Goal: Task Accomplishment & Management: Manage account settings

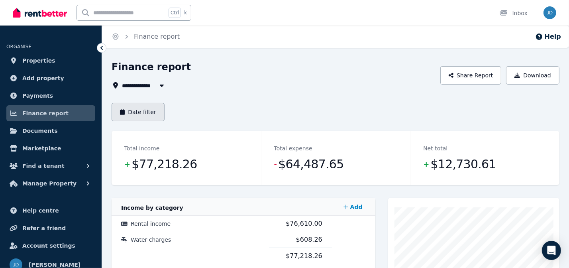
click at [138, 110] on button "Date filter" at bounding box center [138, 112] width 53 height 18
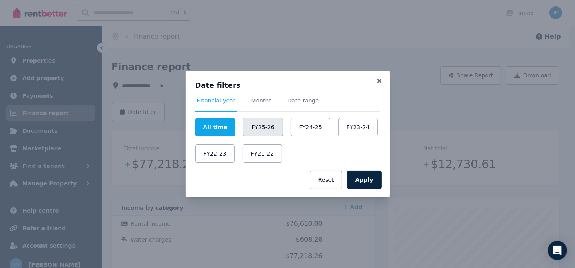
click at [259, 128] on button "FY25-26" at bounding box center [262, 127] width 39 height 18
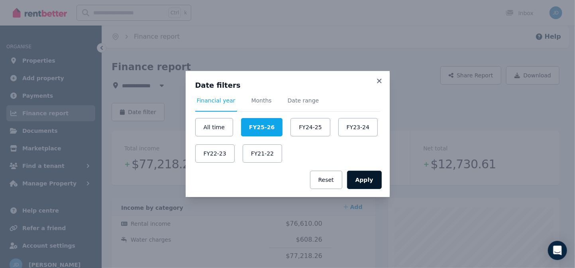
click at [363, 180] on button "Apply" at bounding box center [364, 180] width 35 height 18
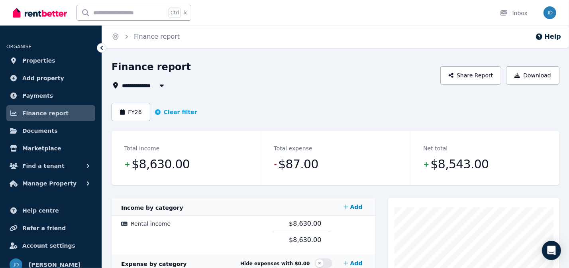
click at [161, 83] on icon "button" at bounding box center [162, 85] width 8 height 6
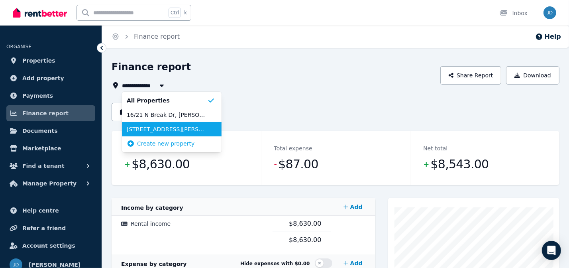
click at [160, 130] on span "6 Steiner Crescent, Baringa" at bounding box center [167, 129] width 81 height 8
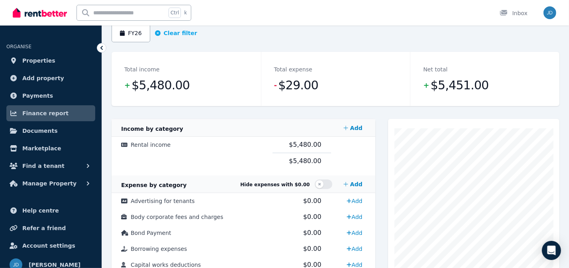
scroll to position [67, 0]
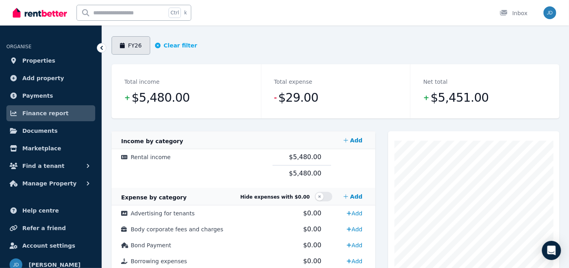
click at [140, 44] on button "FY26" at bounding box center [131, 45] width 39 height 18
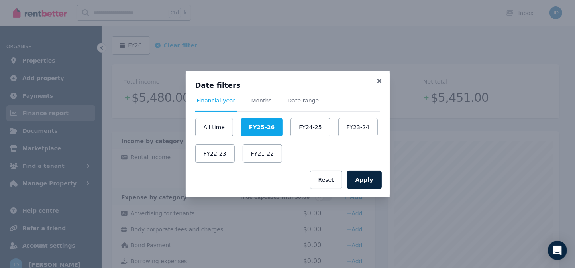
click at [252, 47] on div "Date filters Financial year Months Date range All time FY25-26 FY24-25 FY23-24 …" at bounding box center [287, 134] width 575 height 268
click at [381, 81] on icon at bounding box center [379, 80] width 8 height 7
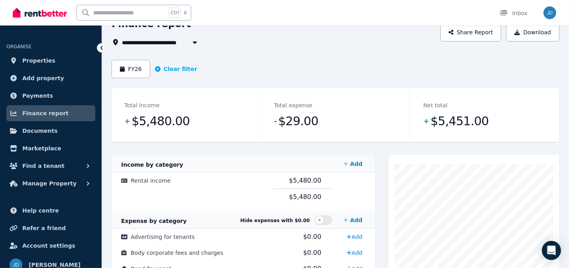
scroll to position [30, 0]
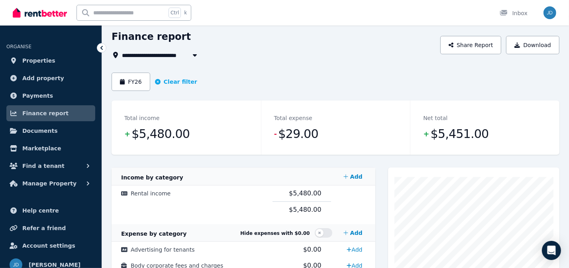
click at [169, 52] on span "6 Steiner Crescent, Baringa" at bounding box center [180, 55] width 116 height 10
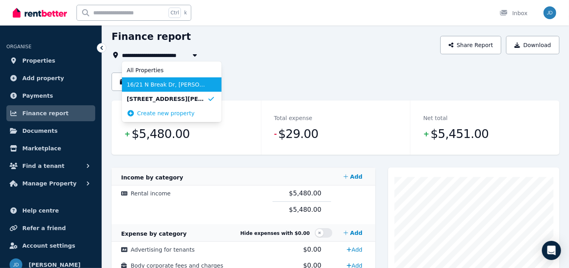
click at [156, 85] on span "16/21 N Break Dr, Agnes Water" at bounding box center [167, 85] width 81 height 8
type input "**********"
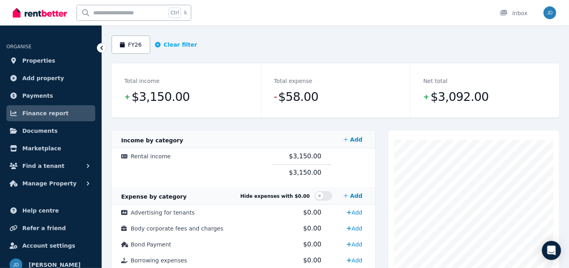
scroll to position [67, 0]
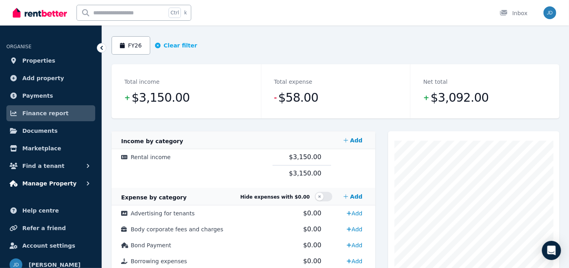
click at [53, 182] on span "Manage Property" at bounding box center [49, 184] width 54 height 10
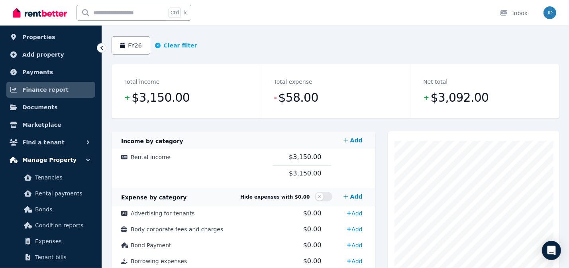
scroll to position [36, 0]
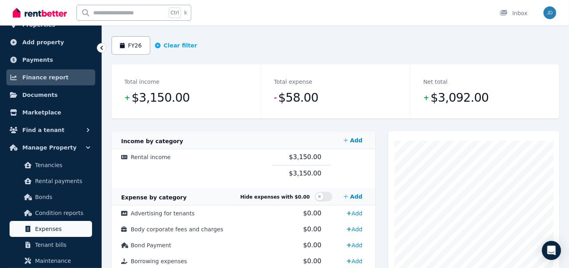
click at [55, 225] on span "Expenses" at bounding box center [62, 229] width 54 height 10
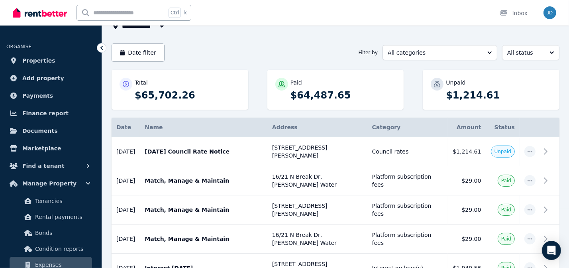
scroll to position [72, 0]
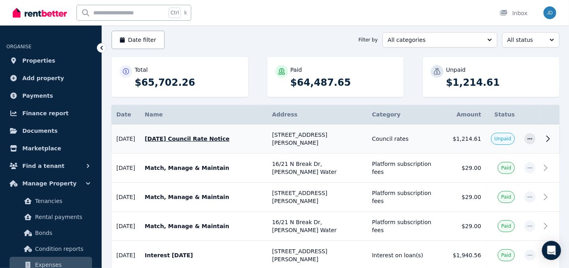
click at [505, 136] on span "Unpaid" at bounding box center [503, 139] width 17 height 6
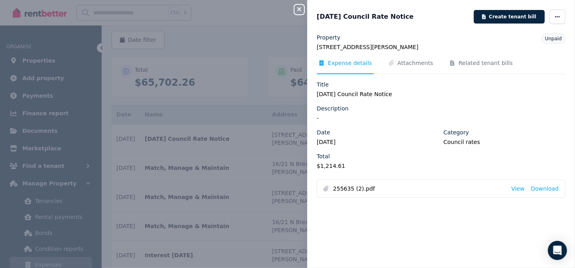
click at [546, 40] on span "Unpaid" at bounding box center [553, 39] width 17 height 6
click at [554, 16] on icon "button" at bounding box center [557, 17] width 6 height 6
click at [512, 73] on span "Mark as paid" at bounding box center [533, 72] width 51 height 10
click at [301, 8] on icon "button" at bounding box center [299, 9] width 4 height 4
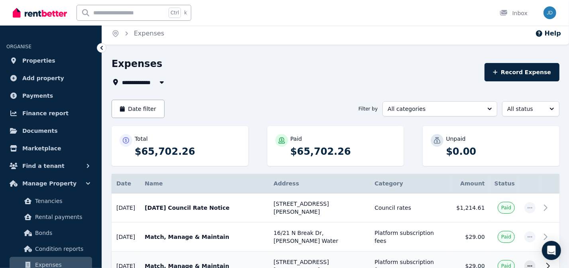
scroll to position [0, 0]
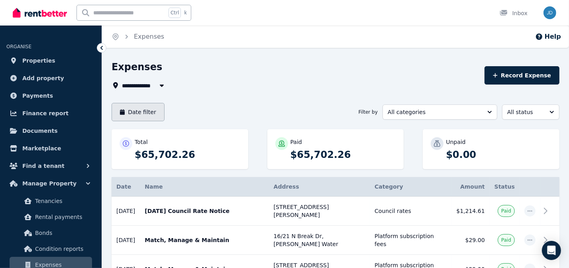
click at [147, 111] on button "Date filter" at bounding box center [138, 112] width 53 height 18
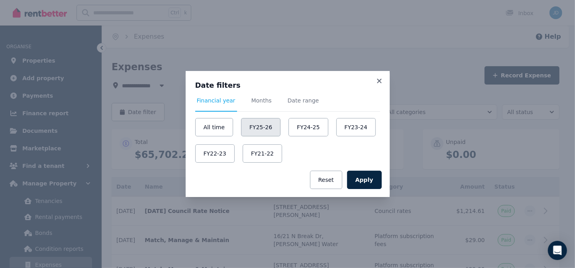
click at [256, 126] on button "FY25-26" at bounding box center [260, 127] width 39 height 18
click at [372, 185] on button "Apply" at bounding box center [364, 180] width 35 height 18
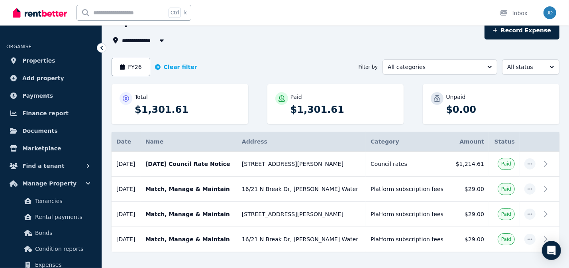
scroll to position [33, 0]
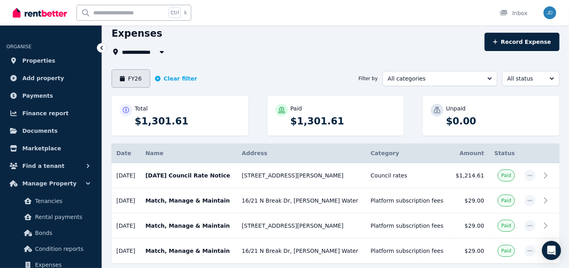
click at [138, 77] on button "FY26" at bounding box center [131, 78] width 39 height 18
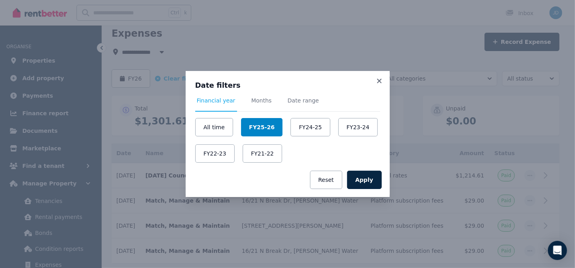
click at [256, 128] on button "FY25-26" at bounding box center [261, 127] width 41 height 18
click at [296, 127] on button "FY24-25" at bounding box center [310, 127] width 39 height 18
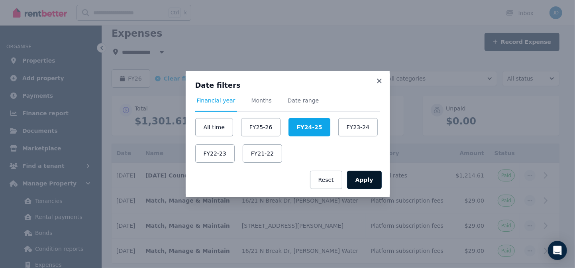
click at [363, 181] on button "Apply" at bounding box center [364, 180] width 35 height 18
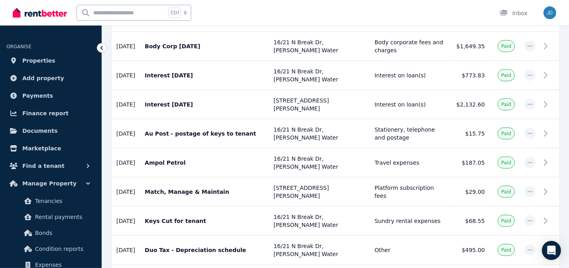
scroll to position [761, 0]
